Goal: Navigation & Orientation: Find specific page/section

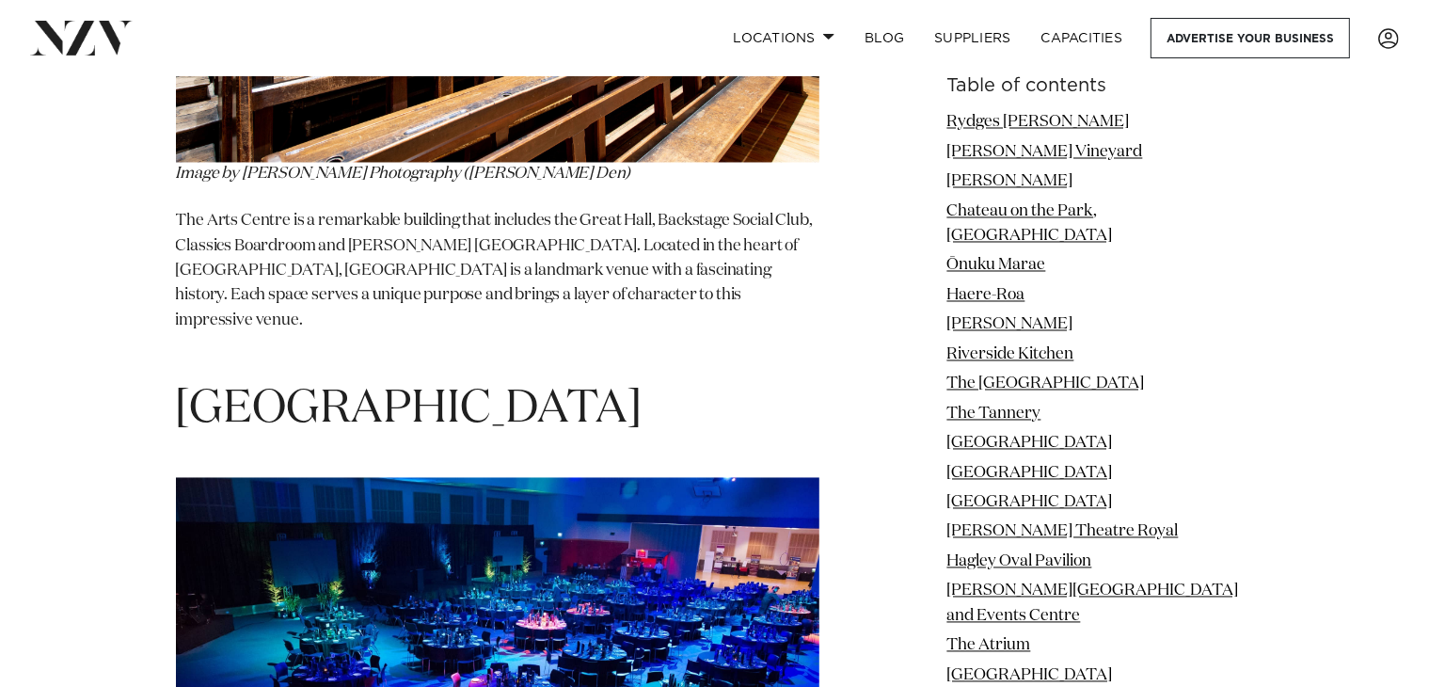
scroll to position [24892, 0]
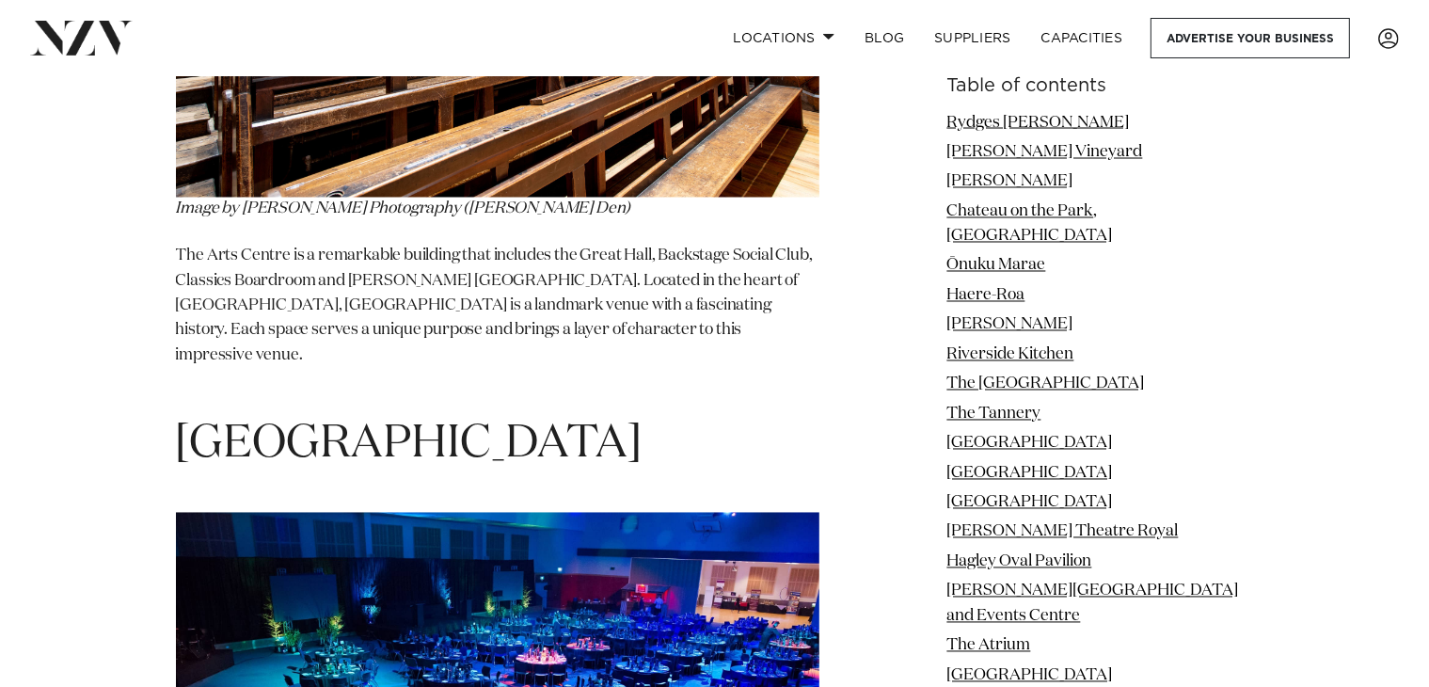
drag, startPoint x: 1438, startPoint y: 25, endPoint x: 1442, endPoint y: 553, distance: 527.9
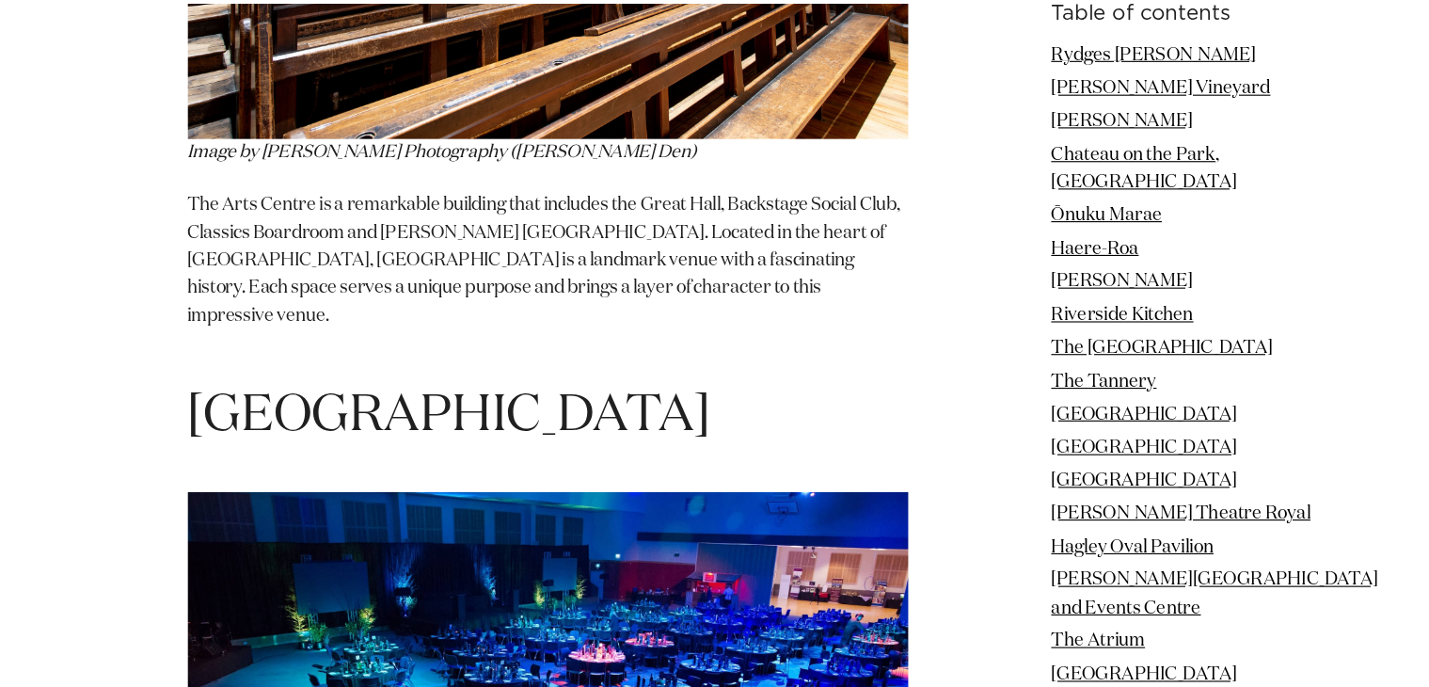
scroll to position [24893, 0]
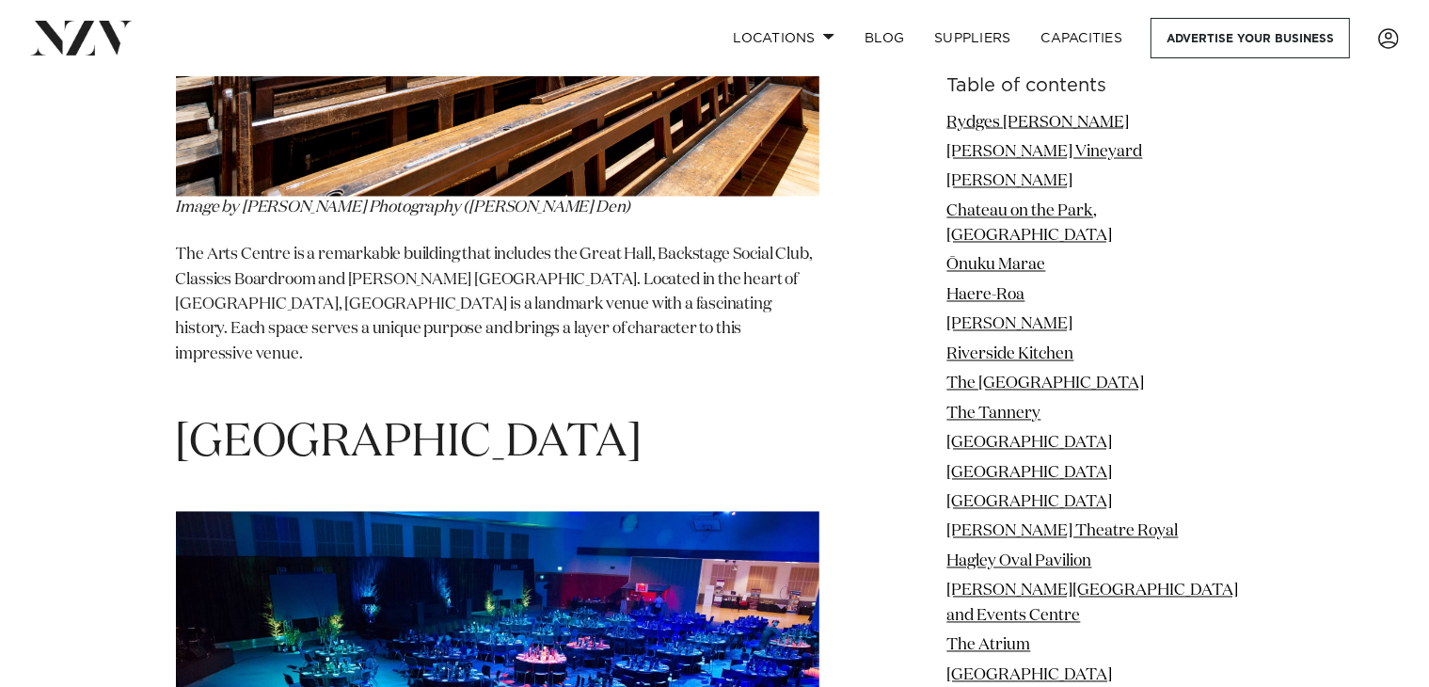
click at [1043, 115] on link "Rydges [PERSON_NAME]" at bounding box center [1039, 123] width 183 height 16
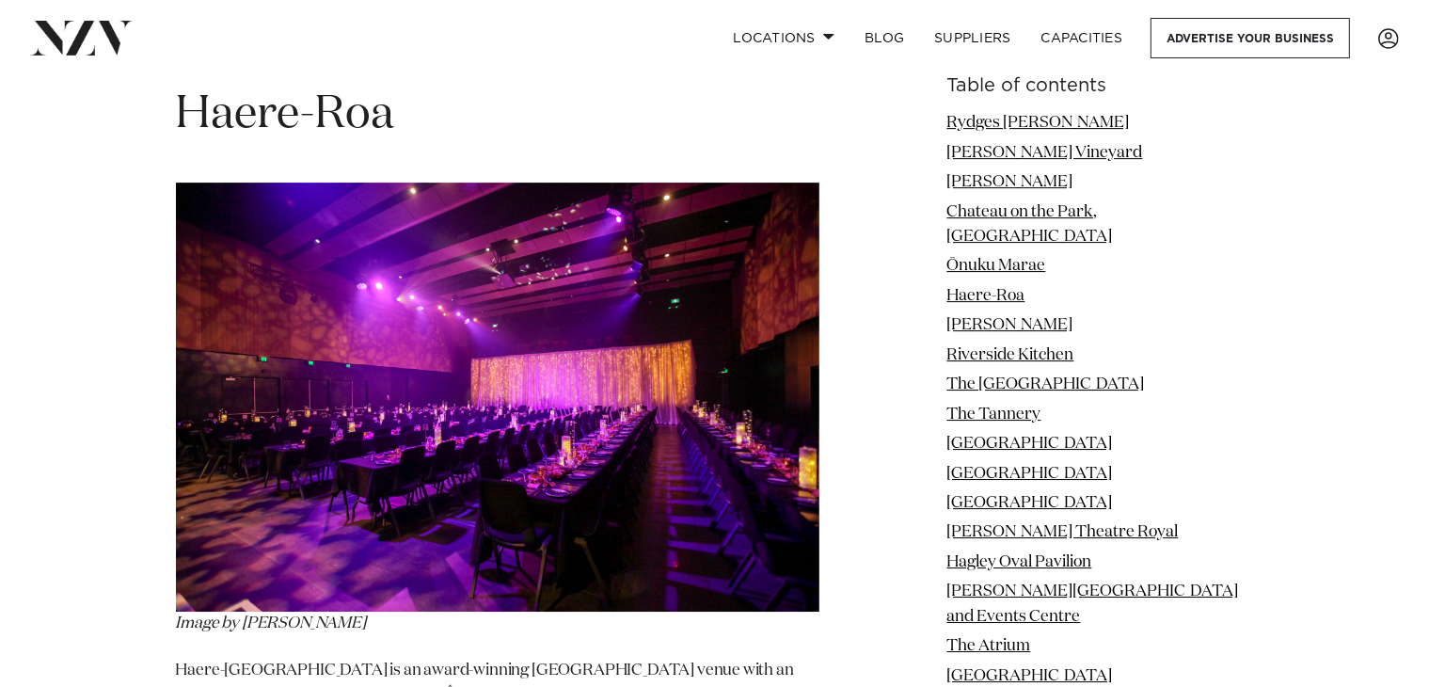
scroll to position [2379, 0]
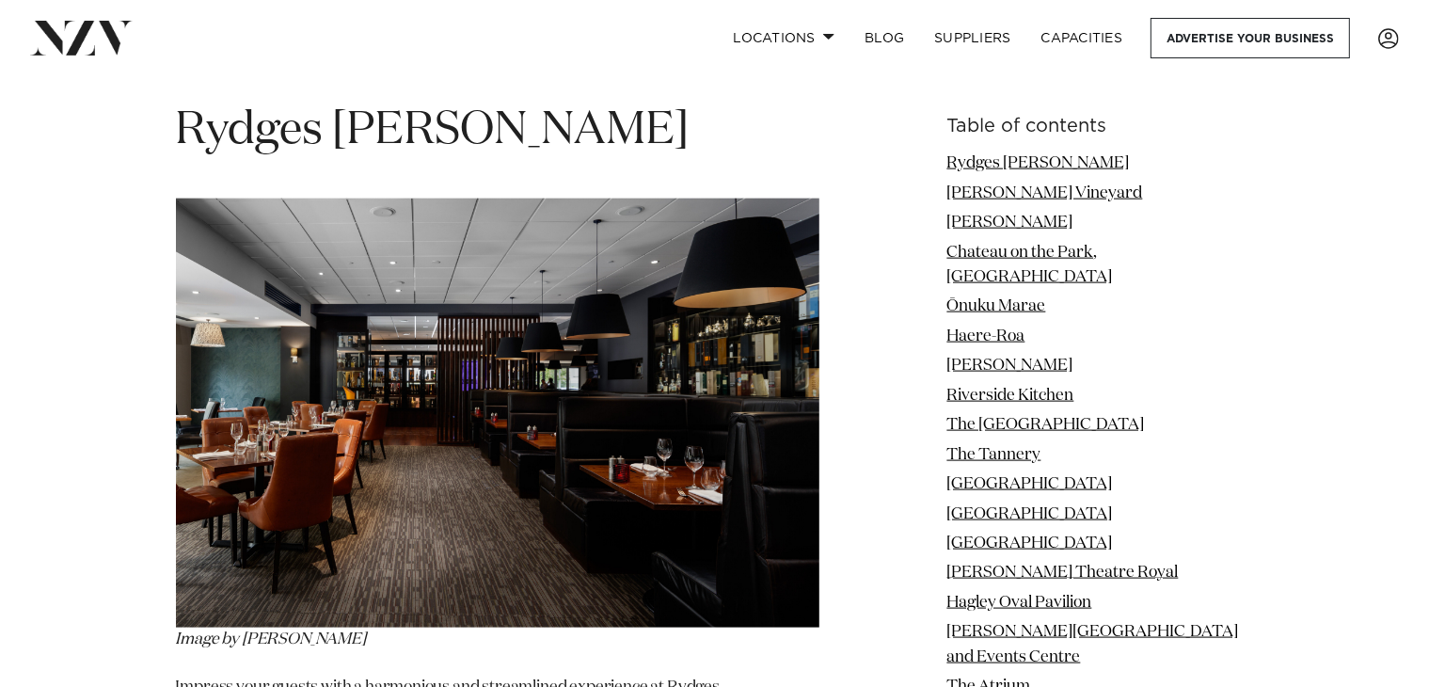
click at [1044, 185] on link "[PERSON_NAME] Vineyard" at bounding box center [1046, 193] width 196 height 16
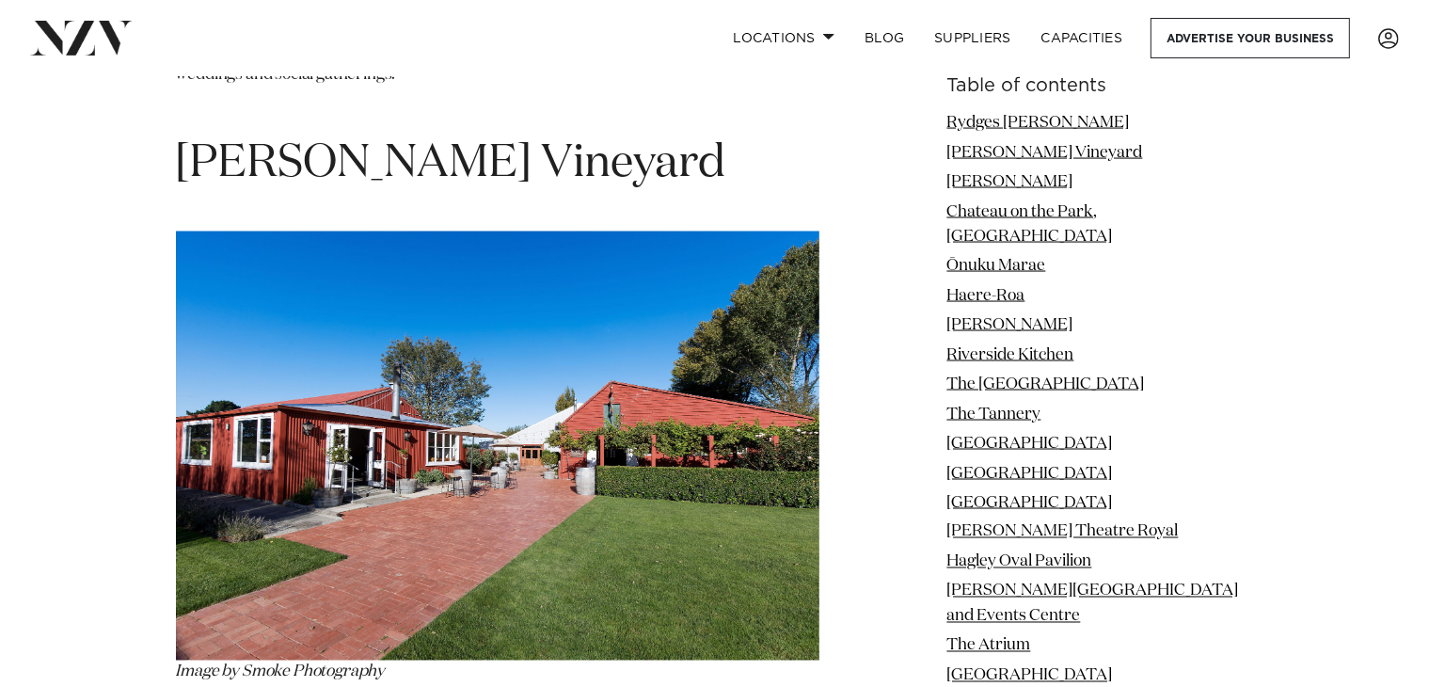
scroll to position [3075, 0]
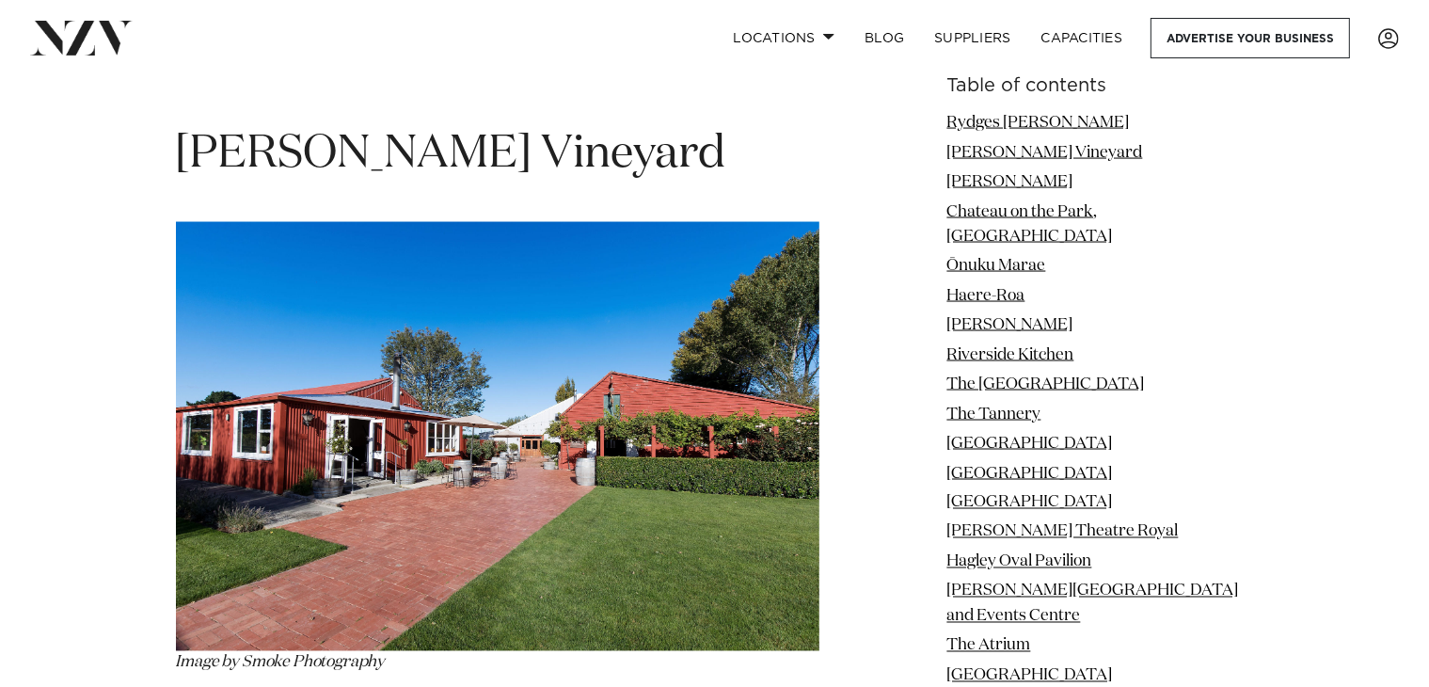
click at [981, 189] on link "[PERSON_NAME]" at bounding box center [1011, 182] width 126 height 16
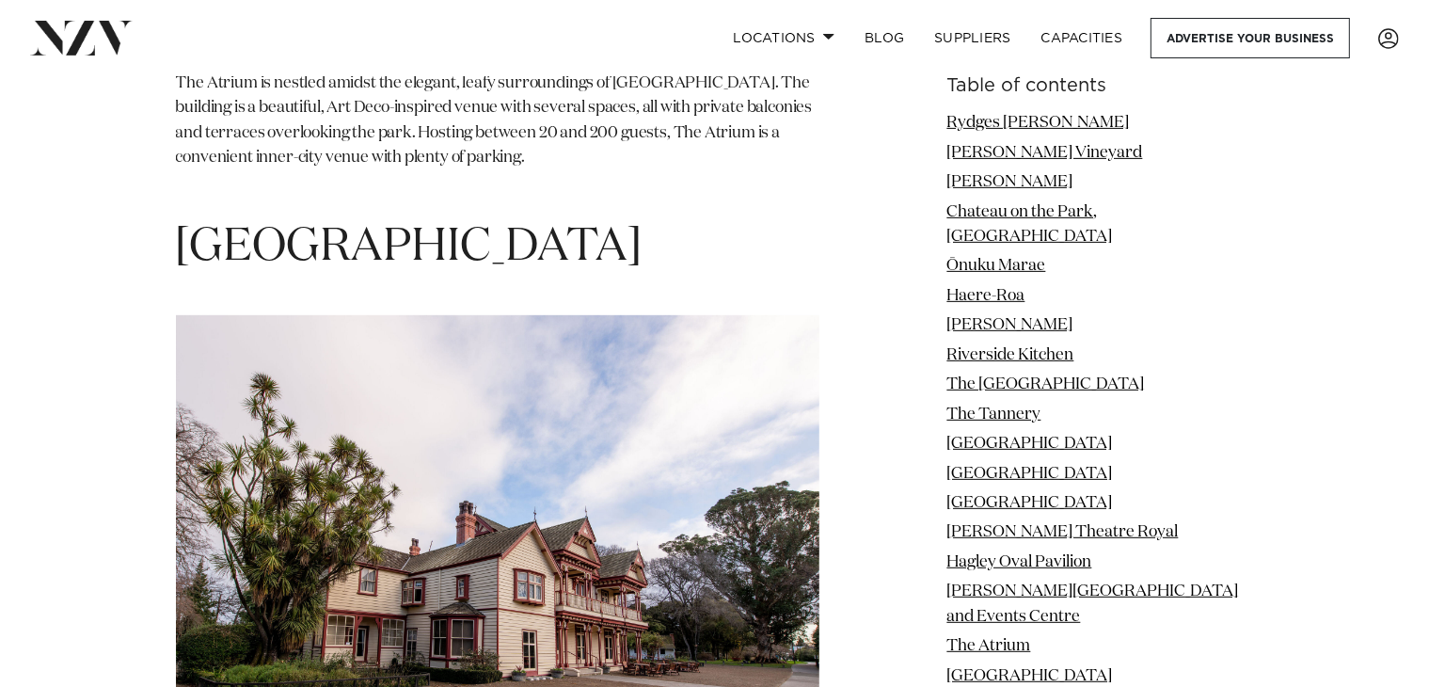
scroll to position [15345, 0]
